Goal: Task Accomplishment & Management: Manage account settings

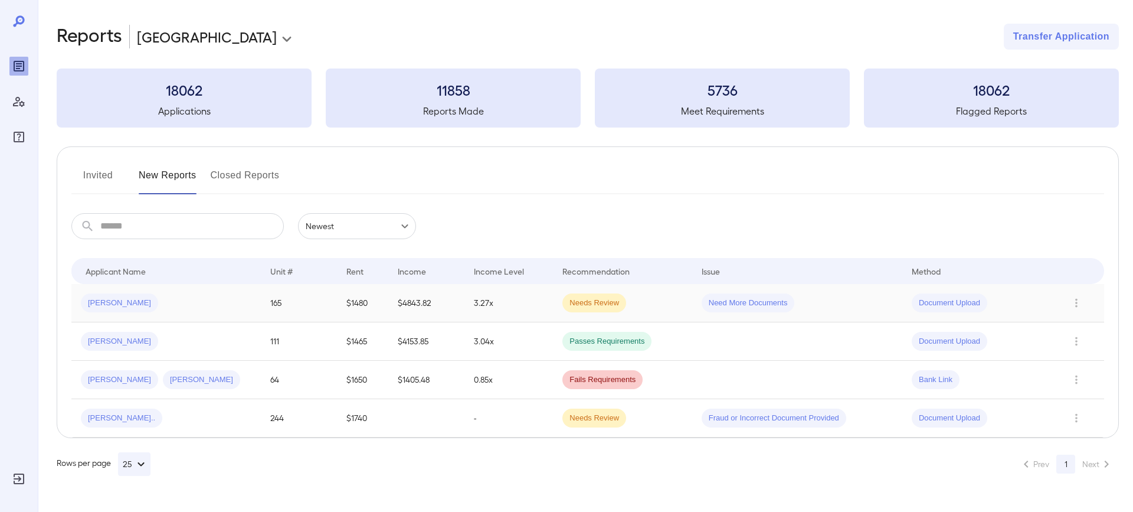
click at [590, 305] on span "Needs Review" at bounding box center [594, 302] width 64 height 11
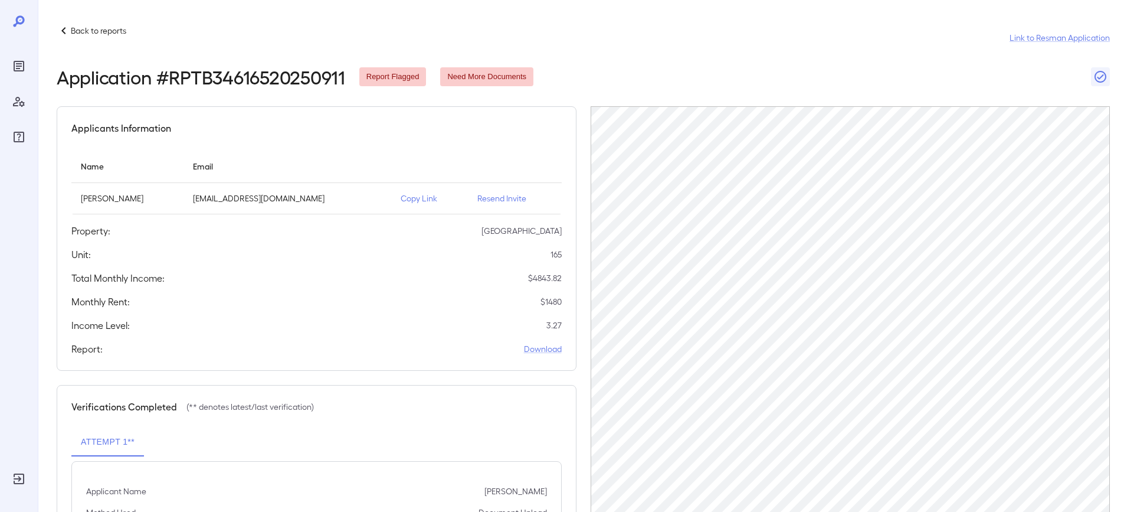
scroll to position [59, 0]
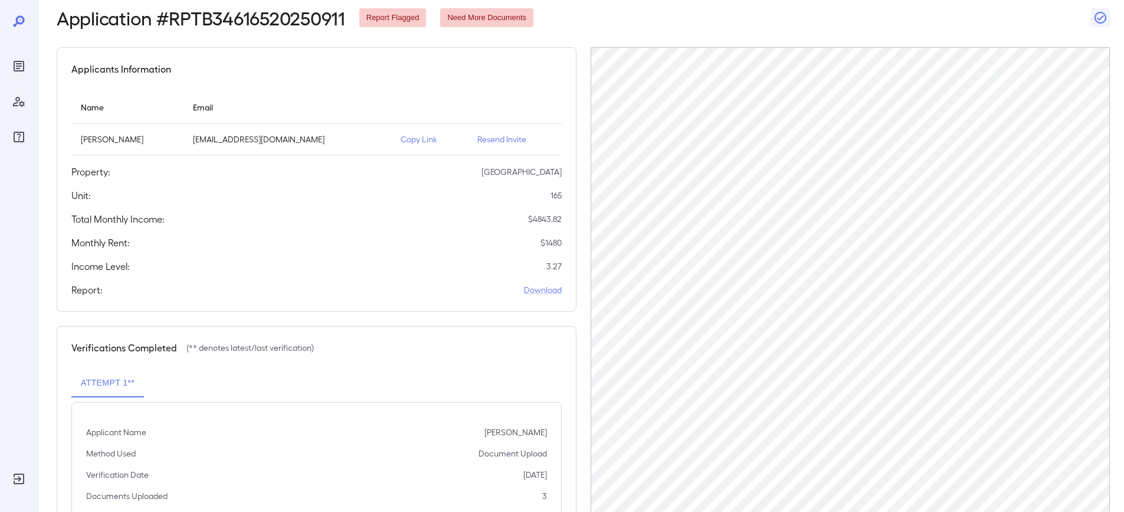
click at [498, 18] on span "Need More Documents" at bounding box center [486, 17] width 93 height 11
click at [413, 19] on span "Report Flagged" at bounding box center [392, 17] width 67 height 11
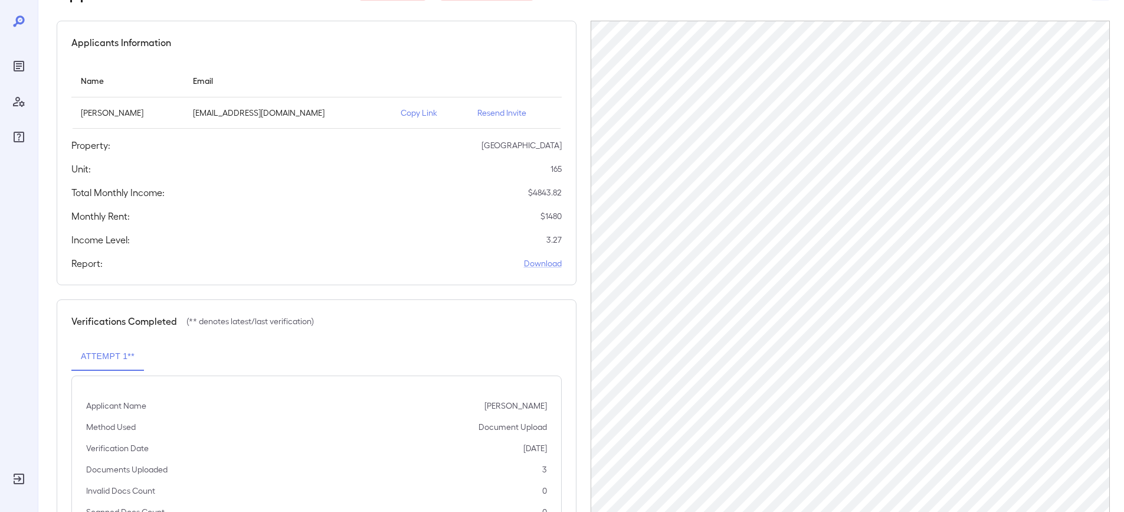
scroll to position [0, 0]
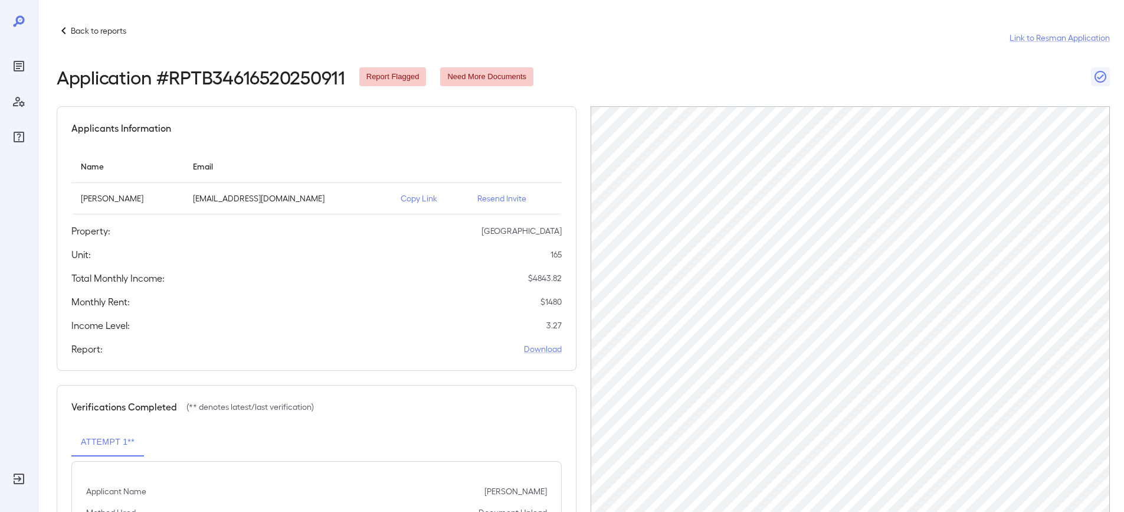
click at [478, 202] on p "Resend Invite" at bounding box center [515, 198] width 75 height 12
